Goal: Register for event/course

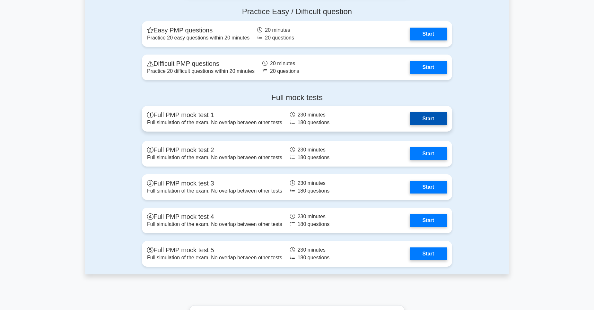
click at [439, 120] on link "Start" at bounding box center [428, 118] width 37 height 13
